Goal: Information Seeking & Learning: Learn about a topic

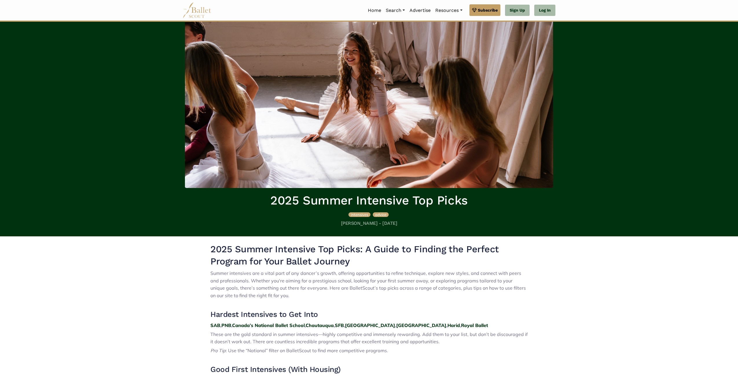
scroll to position [116, 0]
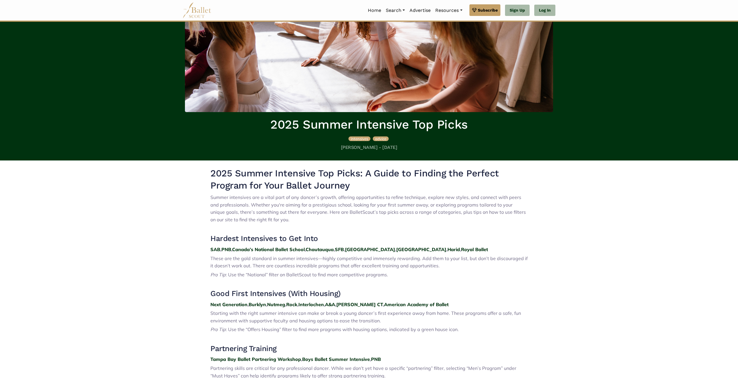
click at [300, 264] on span "These are the gold standard in summer intensives—highly competitive and immense…" at bounding box center [368, 261] width 317 height 13
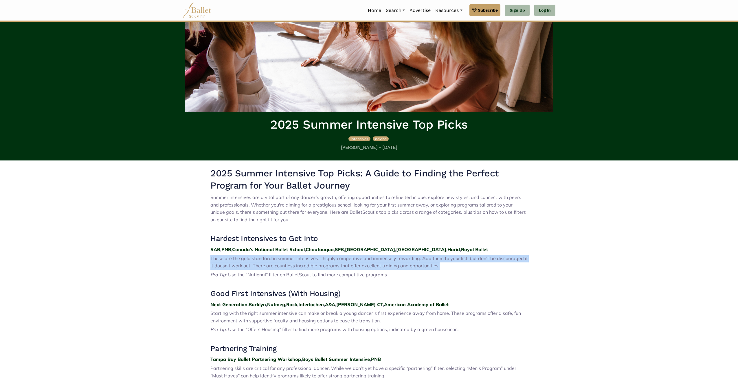
click at [300, 264] on span "These are the gold standard in summer intensives—highly competitive and immense…" at bounding box center [368, 261] width 317 height 13
click at [299, 262] on p "These are the gold standard in summer intensives—highly competitive and immense…" at bounding box center [368, 262] width 317 height 15
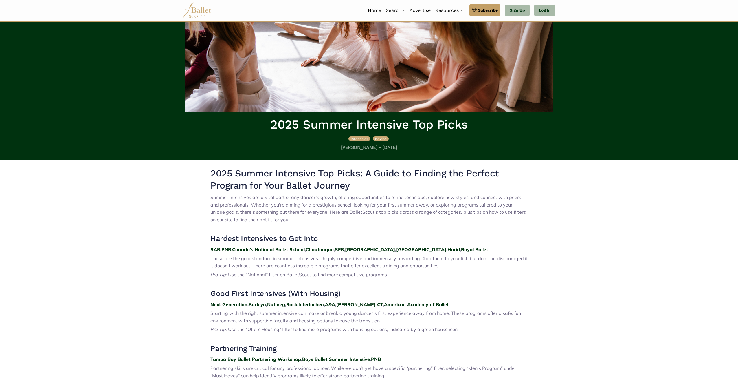
click at [462, 260] on span "These are the gold standard in summer intensives—highly competitive and immense…" at bounding box center [368, 261] width 317 height 13
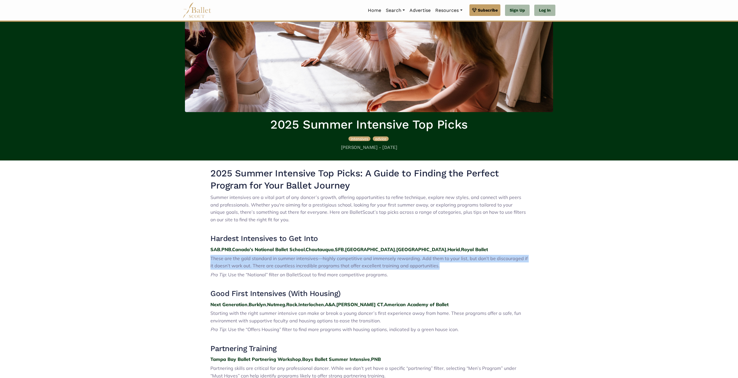
click at [462, 260] on span "These are the gold standard in summer intensives—highly competitive and immense…" at bounding box center [368, 261] width 317 height 13
click at [378, 264] on span "These are the gold standard in summer intensives—highly competitive and immense…" at bounding box center [368, 261] width 317 height 13
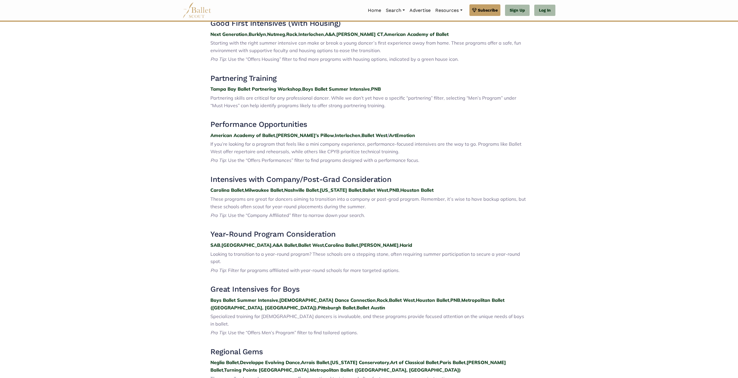
scroll to position [424, 0]
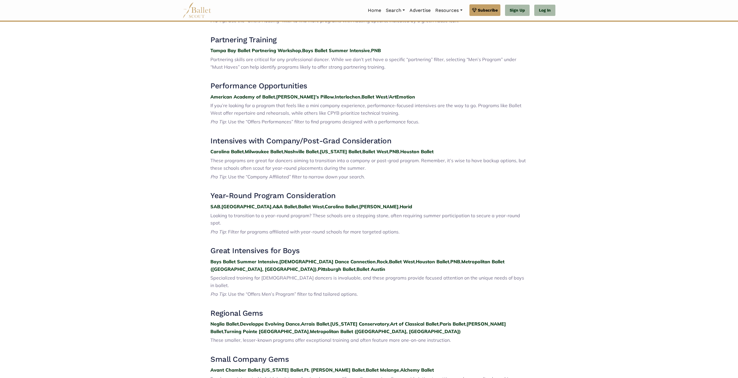
click at [302, 142] on h3 "Intensives with Company/Post-Grad Consideration" at bounding box center [368, 141] width 317 height 10
click at [302, 141] on h3 "Intensives with Company/Post-Grad Consideration" at bounding box center [368, 141] width 317 height 10
click at [301, 141] on h3 "Intensives with Company/Post-Grad Consideration" at bounding box center [368, 141] width 317 height 10
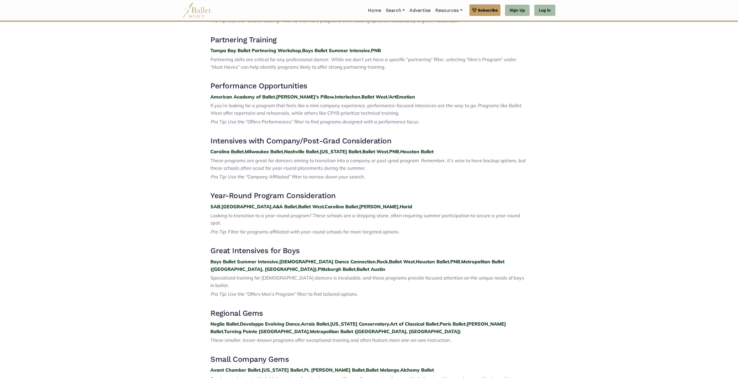
click at [221, 158] on span "These programs are great for dancers aiming to transition into a company or pos…" at bounding box center [367, 163] width 315 height 13
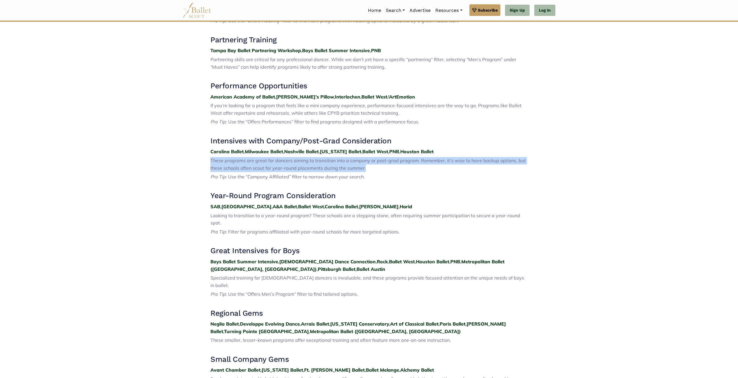
click at [221, 158] on span "These programs are great for dancers aiming to transition into a company or pos…" at bounding box center [367, 163] width 315 height 13
click at [233, 165] on span "These programs are great for dancers aiming to transition into a company or pos…" at bounding box center [367, 163] width 315 height 13
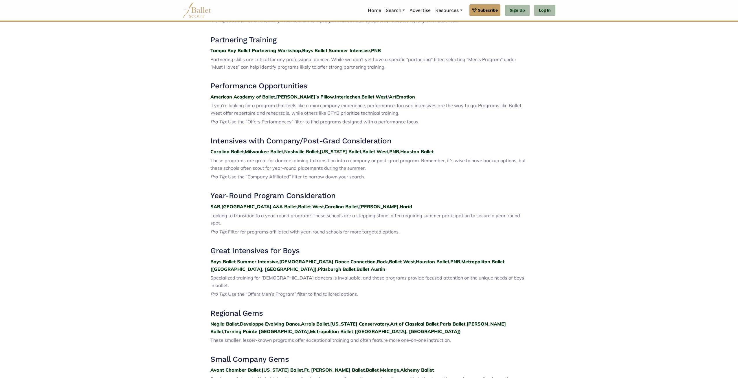
click at [172, 166] on body "Premium Feature Make this audition season count. Upgrade to premium for access …" at bounding box center [369, 176] width 738 height 1201
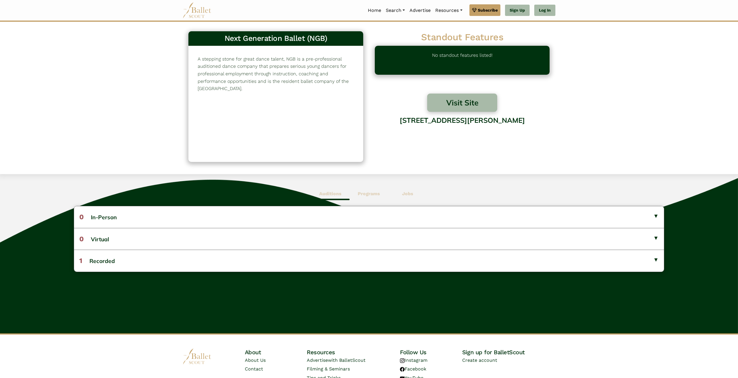
click at [225, 65] on p "A stepping stone for great dance talent, NGB is a pre-professional auditioned d…" at bounding box center [276, 73] width 156 height 37
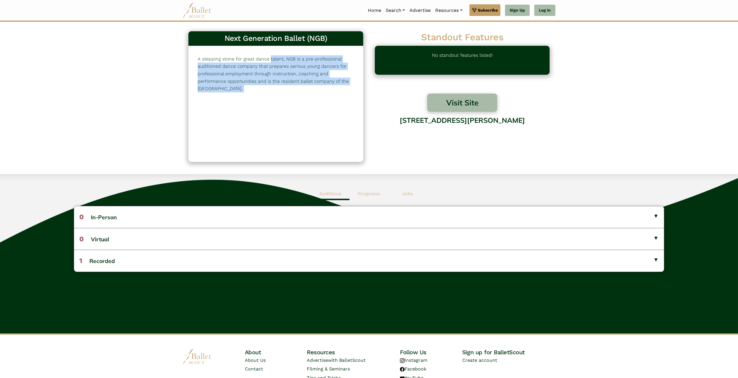
click at [224, 65] on p "A stepping stone for great dance talent, NGB is a pre-professional auditioned d…" at bounding box center [276, 73] width 156 height 37
click at [235, 73] on p "A stepping stone for great dance talent, NGB is a pre-professional auditioned d…" at bounding box center [276, 73] width 156 height 37
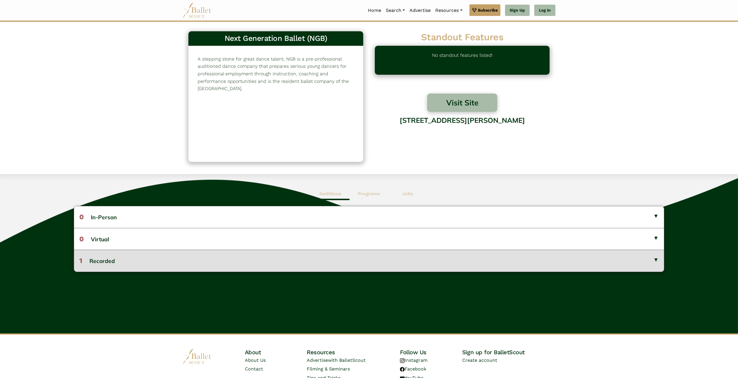
click at [271, 264] on button "1 Recorded" at bounding box center [369, 260] width 590 height 22
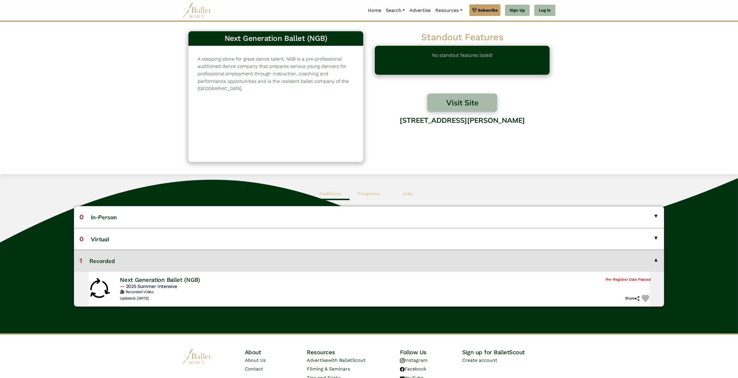
click at [187, 278] on h4 "Next Generation Ballet (NGB)" at bounding box center [160, 280] width 80 height 8
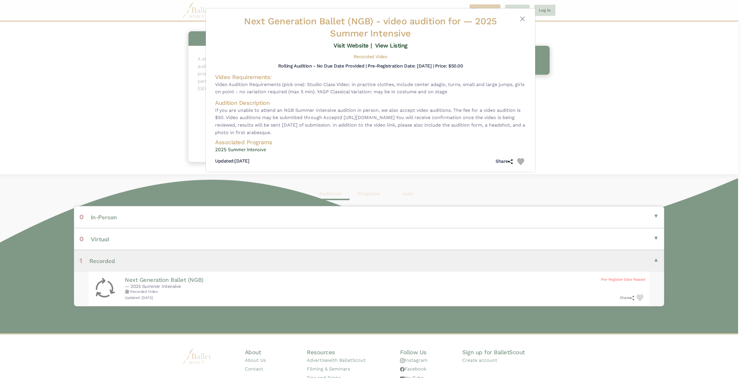
click at [172, 192] on div "Next Generation Ballet (NGB) - video audition for — 2025 Summer Intensive Visit…" at bounding box center [370, 189] width 741 height 378
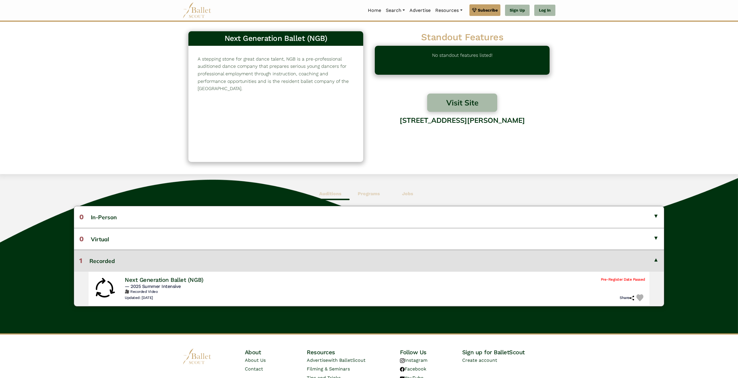
click at [368, 192] on b "Programs" at bounding box center [369, 193] width 22 height 5
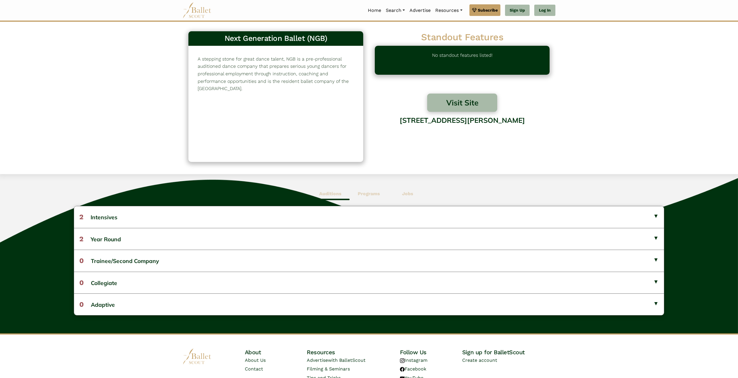
click at [383, 191] on span "Programs" at bounding box center [369, 193] width 38 height 13
click at [400, 194] on span "Jobs" at bounding box center [407, 193] width 38 height 13
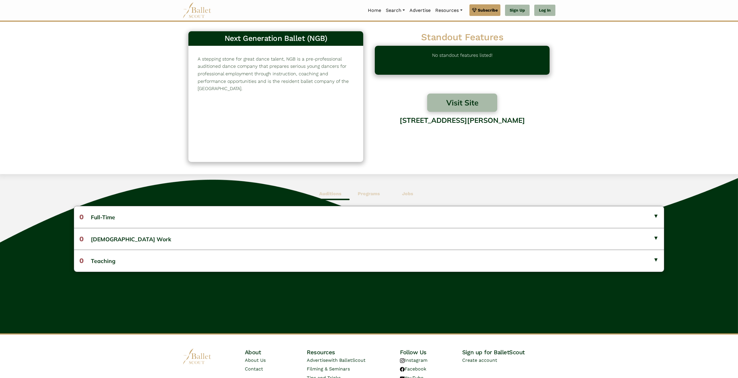
click at [325, 190] on span "Auditions" at bounding box center [330, 193] width 38 height 13
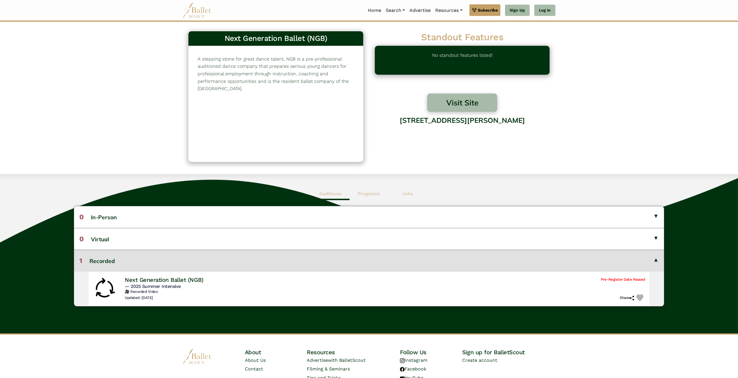
click at [360, 195] on b "Programs" at bounding box center [369, 193] width 22 height 5
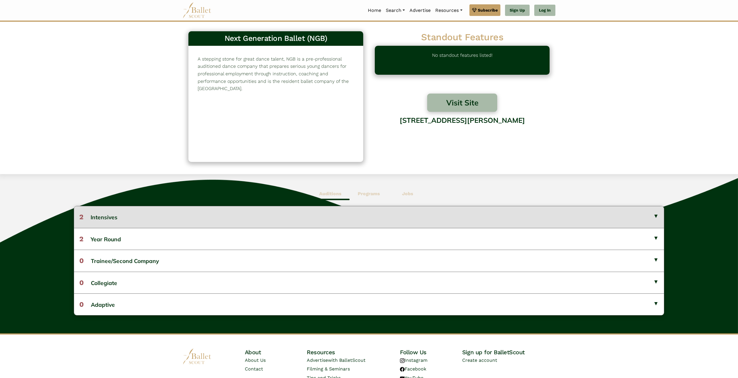
click at [221, 225] on button "2 Intensives" at bounding box center [369, 216] width 590 height 21
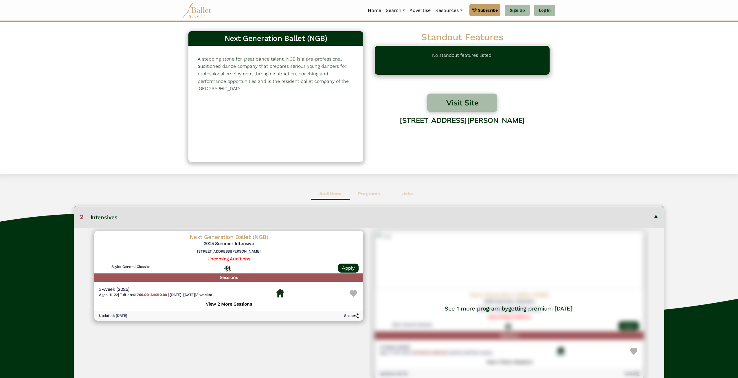
scroll to position [77, 0]
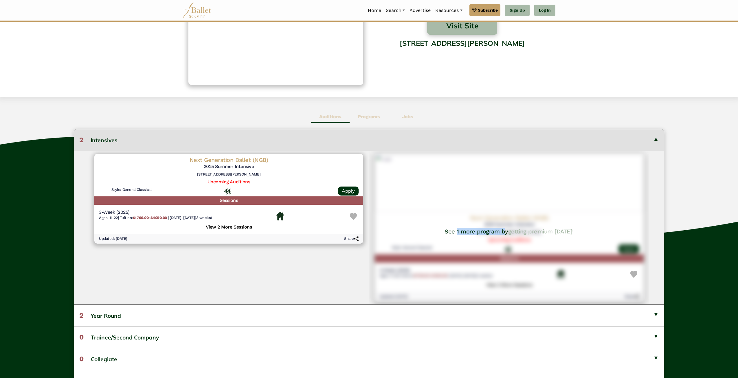
drag, startPoint x: 460, startPoint y: 238, endPoint x: 517, endPoint y: 234, distance: 57.4
click at [515, 234] on div "See 1 more program by getting premium today!" at bounding box center [509, 227] width 280 height 153
click at [517, 234] on link "getting premium [DATE]!" at bounding box center [541, 231] width 66 height 7
drag, startPoint x: 196, startPoint y: 273, endPoint x: 189, endPoint y: 274, distance: 7.3
click at [196, 273] on div "Next Generation Ballet (NGB) 2025 Summer Intensive 1010 N Macinnes Pl, Tampa, F…" at bounding box center [229, 227] width 280 height 153
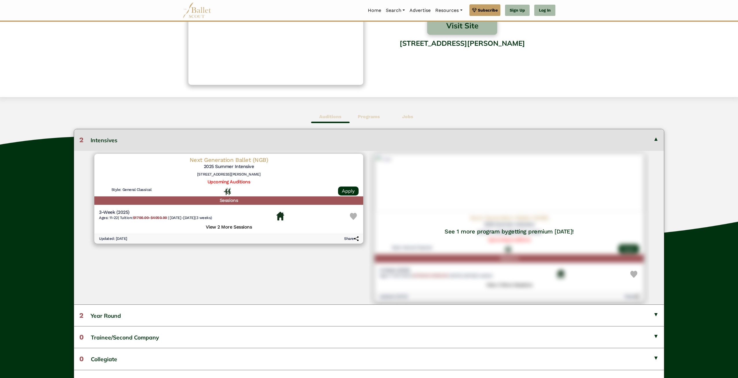
click at [407, 118] on b "Jobs" at bounding box center [407, 116] width 11 height 5
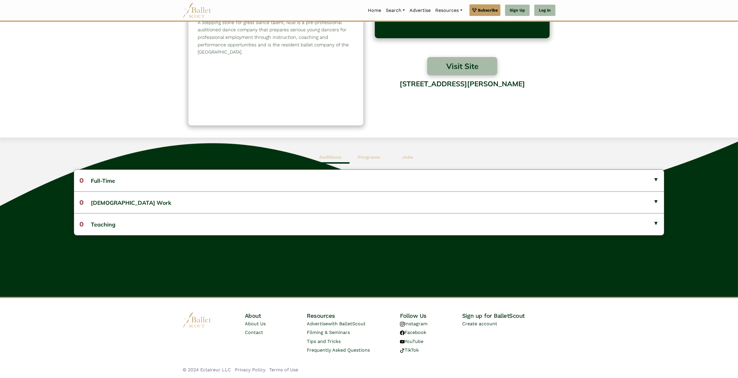
click at [368, 154] on b "Programs" at bounding box center [369, 156] width 22 height 5
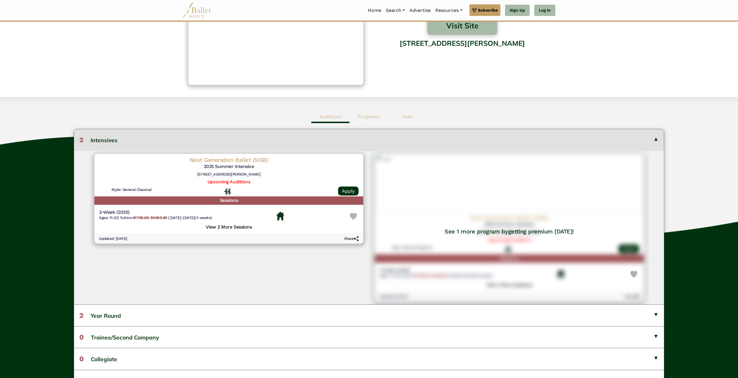
scroll to position [0, 0]
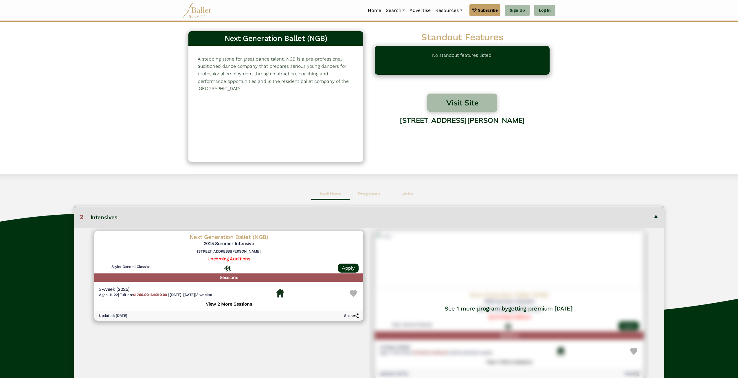
click at [199, 12] on img at bounding box center [197, 10] width 29 height 16
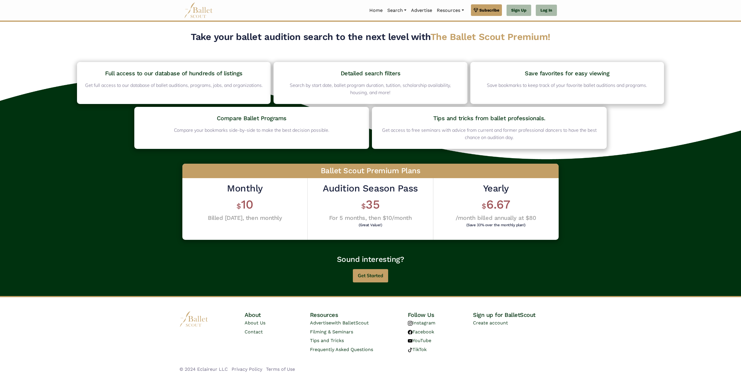
drag, startPoint x: 265, startPoint y: 251, endPoint x: 265, endPoint y: 229, distance: 22.3
click at [265, 251] on div "Ballet Scout Premium Plans Monthly $ 10 Billed today, then monthly Audition Sea…" at bounding box center [370, 202] width 602 height 106
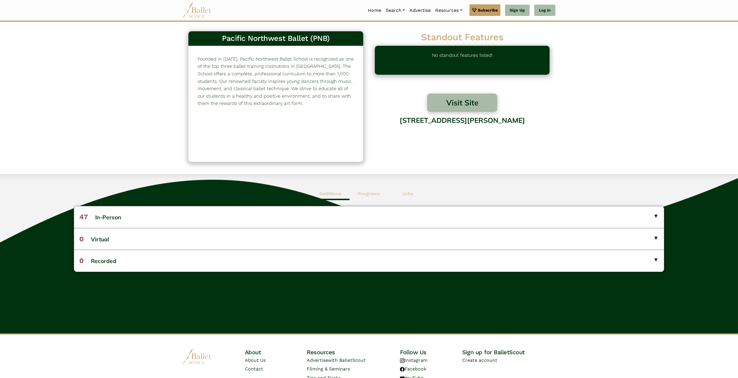
click at [288, 69] on p "Founded in 1974, Pacific Northwest Ballet School is recognized as one of the to…" at bounding box center [276, 81] width 156 height 52
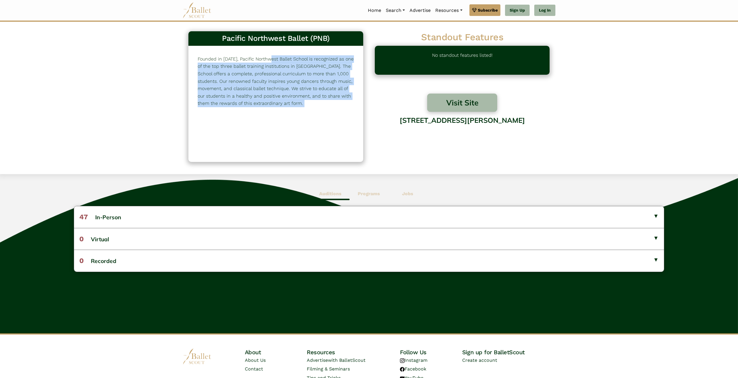
click at [288, 69] on p "Founded in 1974, Pacific Northwest Ballet School is recognized as one of the to…" at bounding box center [276, 81] width 156 height 52
click at [240, 63] on p "Founded in 1974, Pacific Northwest Ballet School is recognized as one of the to…" at bounding box center [276, 81] width 156 height 52
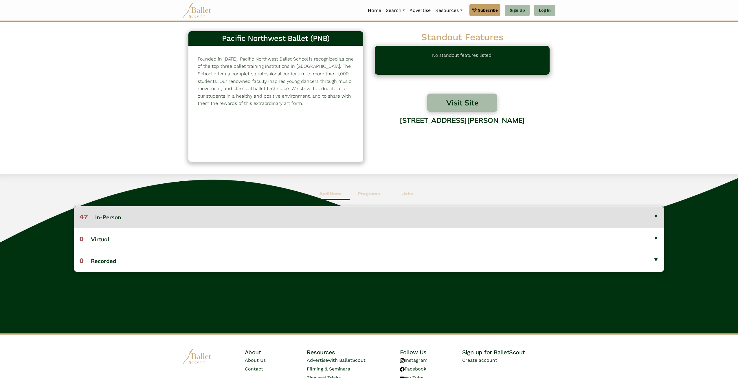
click at [135, 214] on button "47 In-Person" at bounding box center [369, 216] width 590 height 21
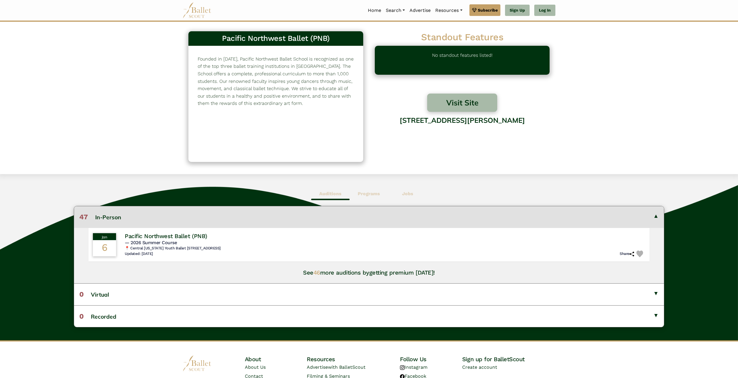
click at [364, 192] on b "Programs" at bounding box center [369, 193] width 22 height 5
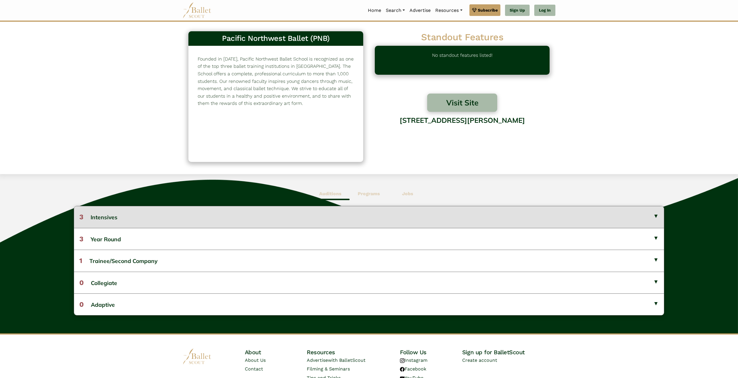
click at [336, 222] on button "3 Intensives" at bounding box center [369, 216] width 590 height 21
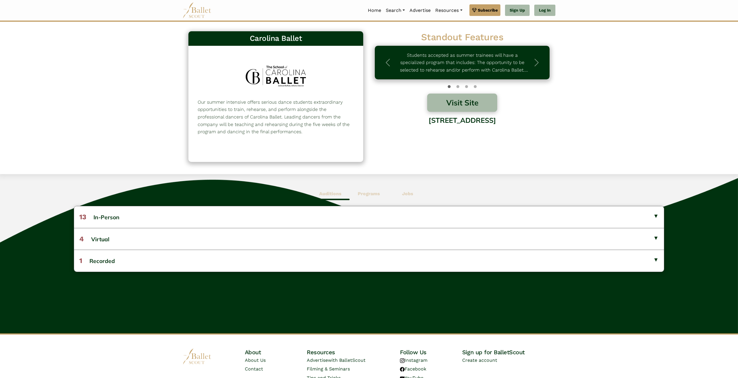
click at [231, 118] on p "Our summer intensive offers serious dance students extraordinary opportunities …" at bounding box center [276, 116] width 156 height 37
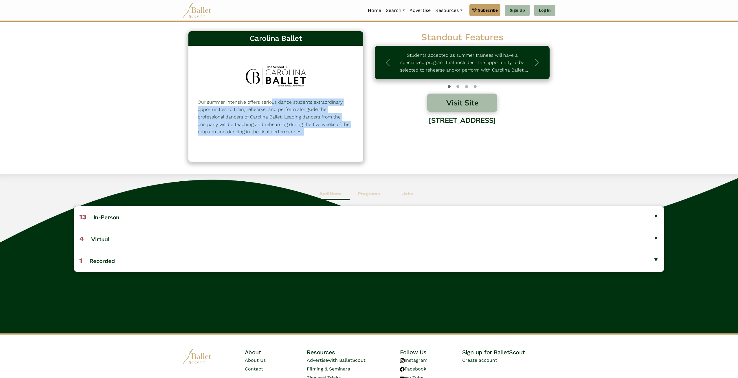
click at [231, 118] on p "Our summer intensive offers serious dance students extraordinary opportunities …" at bounding box center [276, 116] width 156 height 37
click at [277, 132] on p "Our summer intensive offers serious dance students extraordinary opportunities …" at bounding box center [276, 116] width 156 height 37
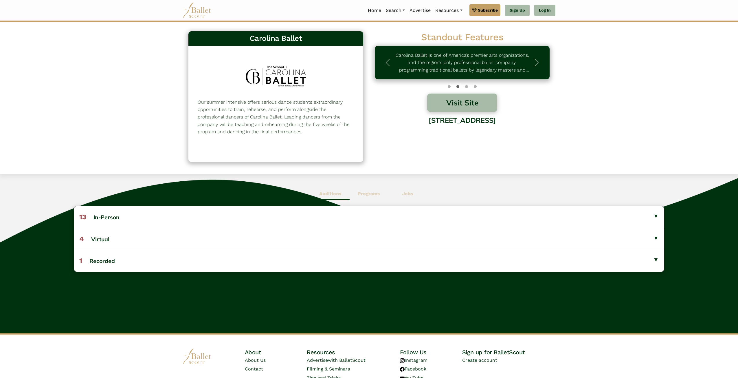
click at [370, 189] on span "Programs" at bounding box center [369, 193] width 38 height 13
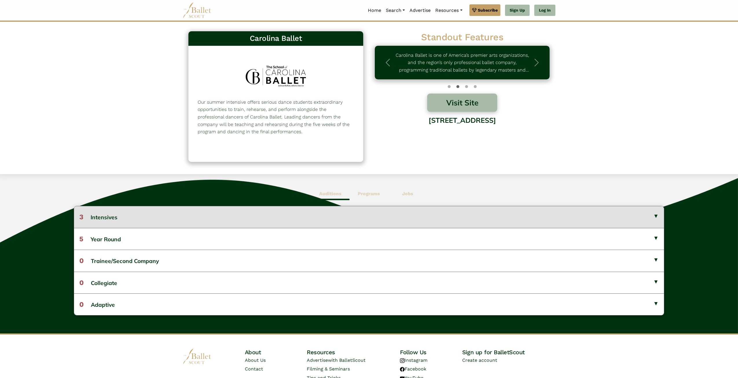
click at [285, 224] on button "3 Intensives" at bounding box center [369, 216] width 590 height 21
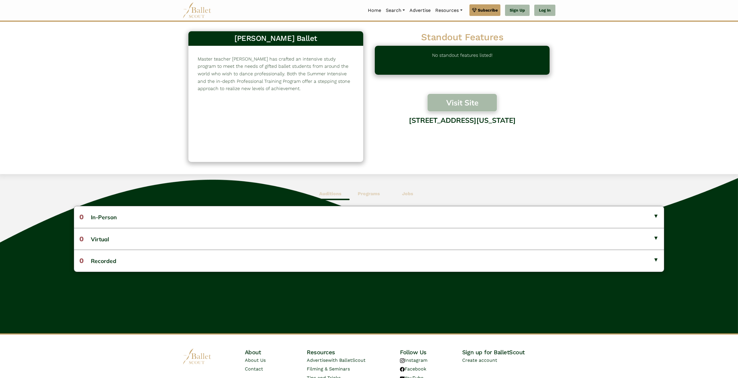
click at [479, 106] on button "Visit Site" at bounding box center [462, 102] width 70 height 18
